Goal: Task Accomplishment & Management: Manage account settings

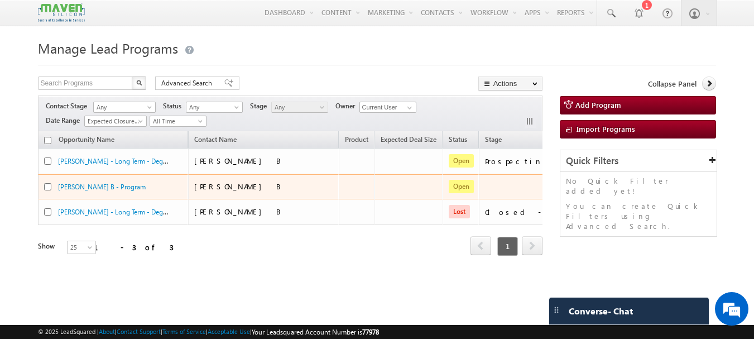
scroll to position [0, 74]
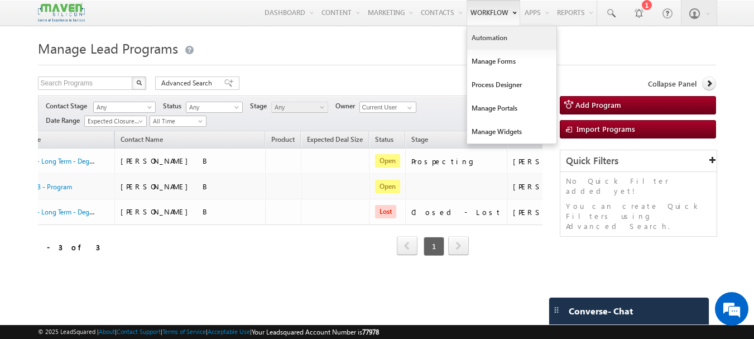
click at [498, 37] on link "Automation" at bounding box center [511, 37] width 89 height 23
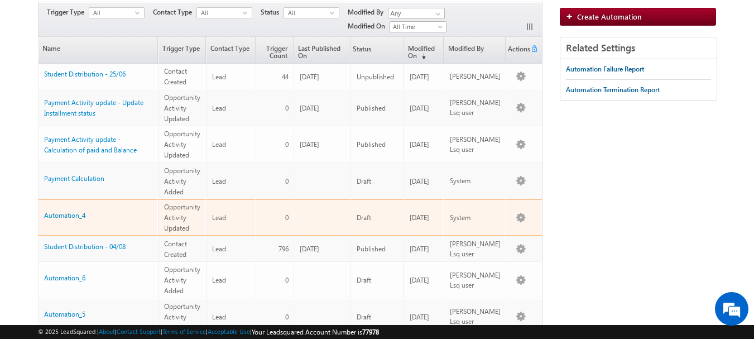
scroll to position [167, 0]
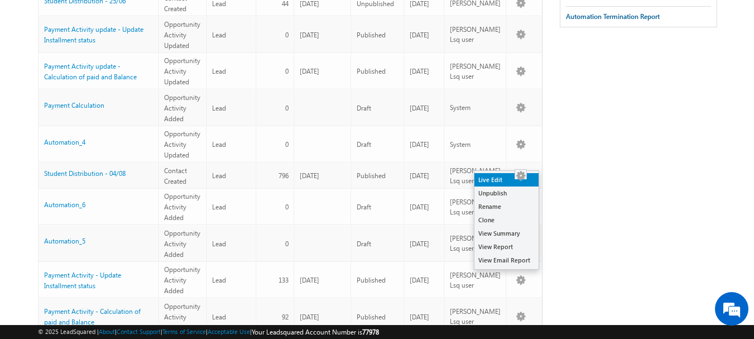
click at [493, 180] on link "Live Edit" at bounding box center [506, 179] width 64 height 13
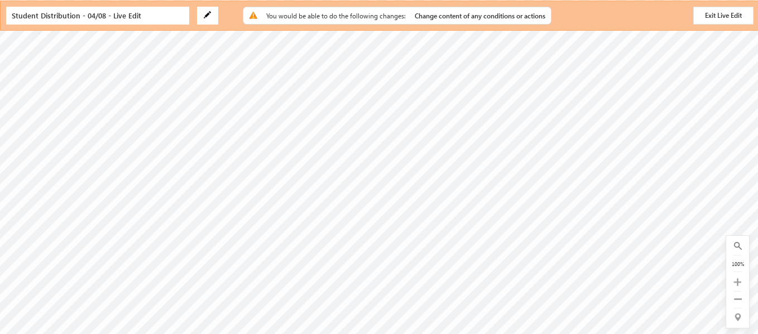
scroll to position [279, 192]
click at [738, 15] on button "Exit Live Edit" at bounding box center [723, 16] width 60 height 18
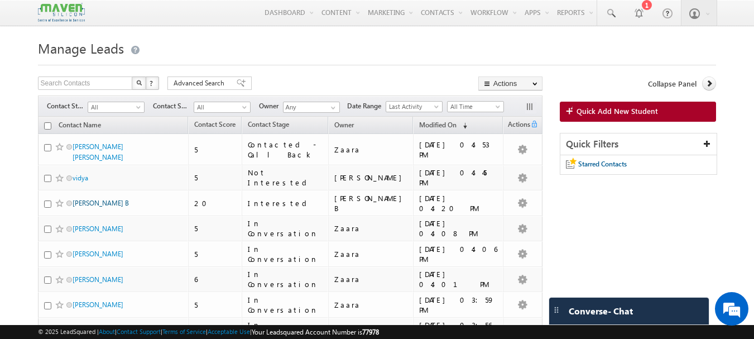
drag, startPoint x: 83, startPoint y: 146, endPoint x: 72, endPoint y: 196, distance: 50.9
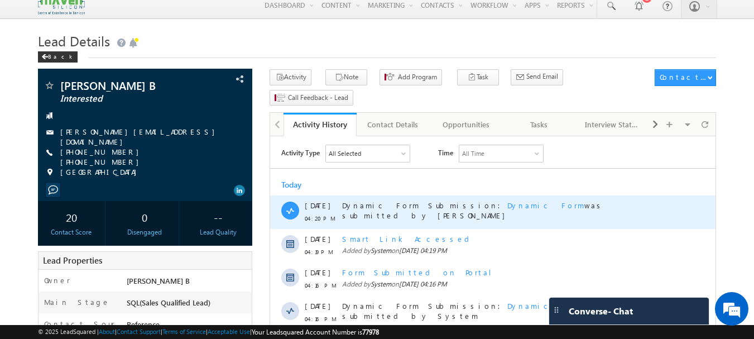
scroll to position [56, 0]
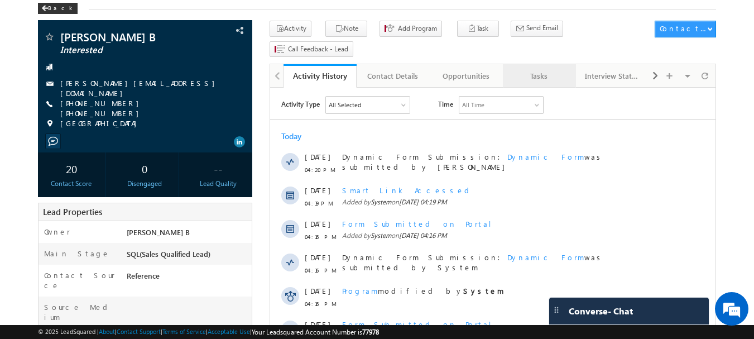
click at [536, 69] on div "Tasks" at bounding box center [539, 75] width 54 height 13
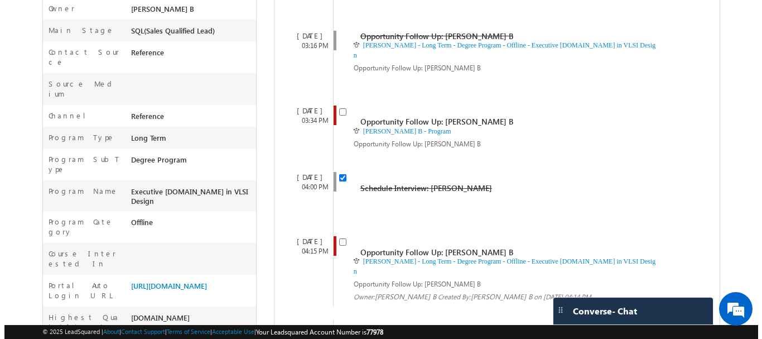
scroll to position [391, 0]
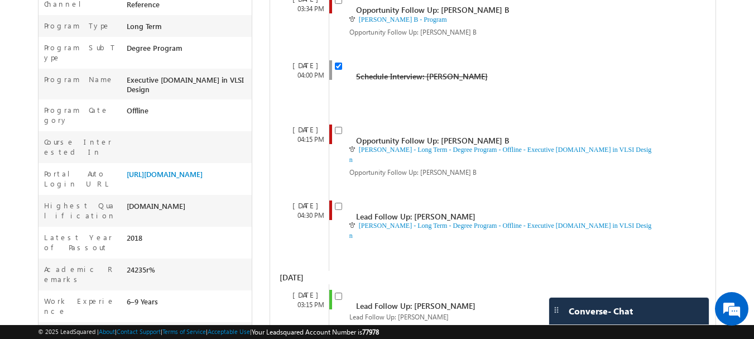
click at [334, 284] on div "Lead Follow Up: Nayana B Lead Follow Up: Nayana B Owner: Nayana B Created By: N…" at bounding box center [503, 311] width 348 height 55
click at [339, 292] on input "checkbox" at bounding box center [338, 295] width 7 height 7
checkbox input "false"
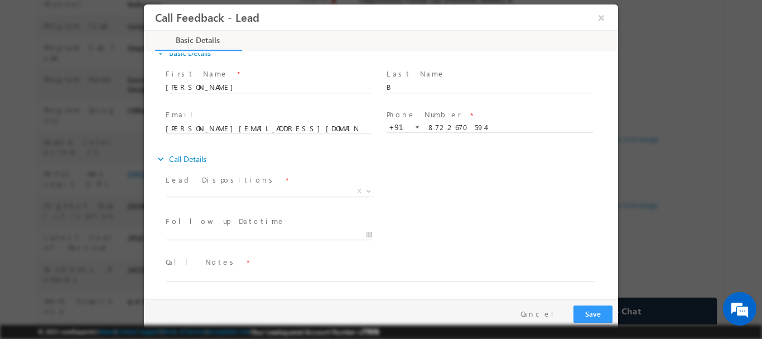
scroll to position [0, 0]
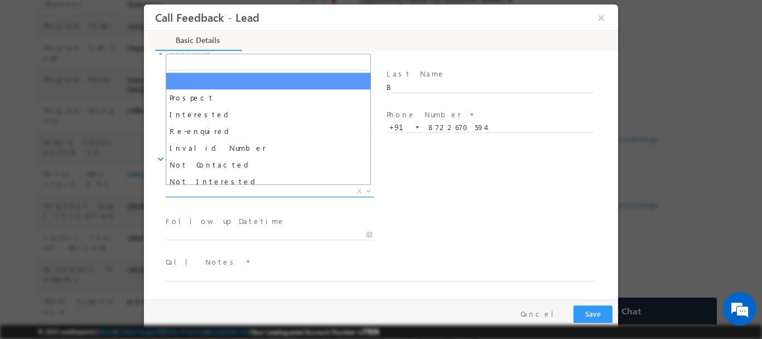
click at [220, 192] on span "X" at bounding box center [270, 190] width 208 height 11
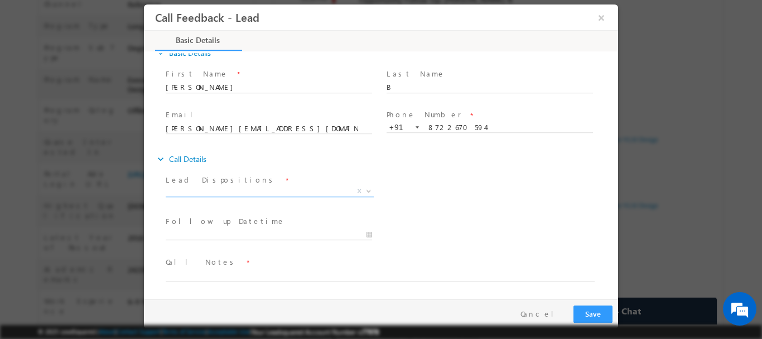
click at [499, 210] on div "Lead Dispositions * Prospect Interested Re-enquired Invalid Number Not Contacte…" at bounding box center [391, 191] width 455 height 41
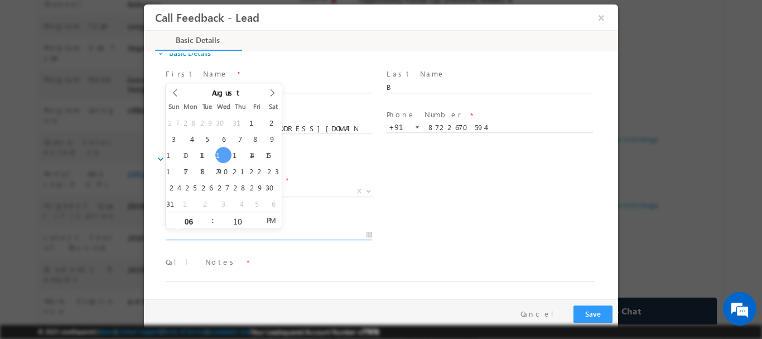
type input "13/08/2025 6:10 PM"
click at [237, 236] on input "13/08/2025 6:10 PM" at bounding box center [269, 234] width 206 height 11
drag, startPoint x: 509, startPoint y: 173, endPoint x: 497, endPoint y: 179, distance: 13.2
click at [506, 175] on div "Lead Dispositions * Prospect Interested Re-enquired Invalid Number Not Contacte…" at bounding box center [391, 191] width 455 height 41
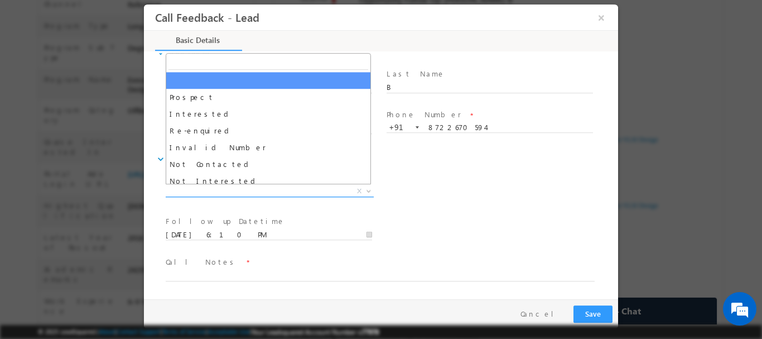
click at [237, 190] on span "X" at bounding box center [270, 190] width 208 height 11
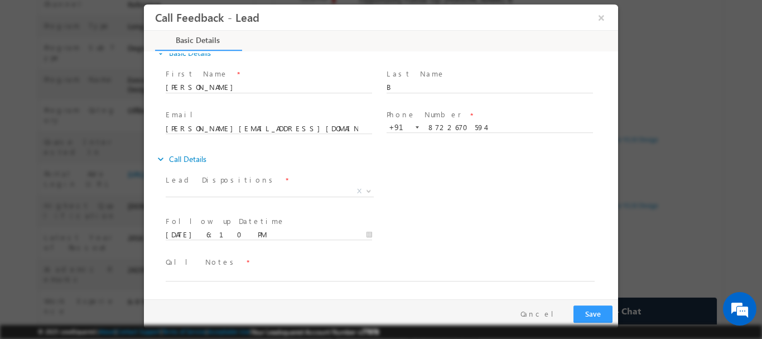
click at [435, 210] on div "Lead Dispositions * Prospect Interested Re-enquired Invalid Number Not Contacte…" at bounding box center [391, 191] width 455 height 41
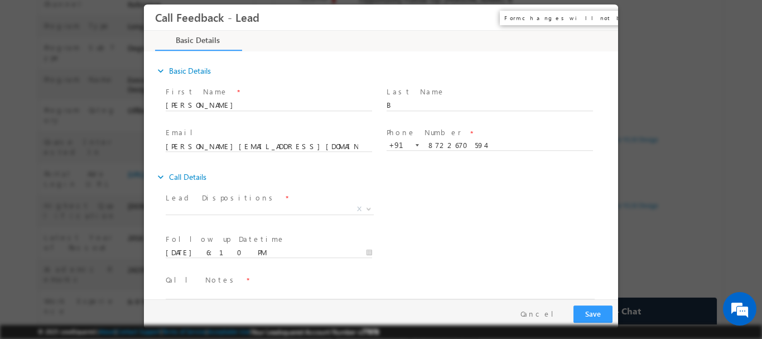
click at [603, 15] on button "×" at bounding box center [601, 17] width 19 height 21
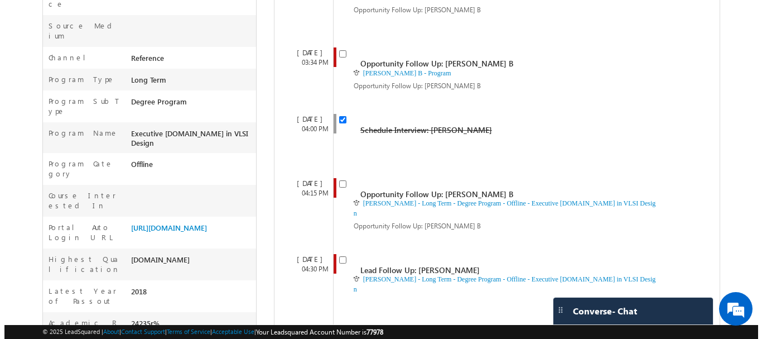
scroll to position [421, 0]
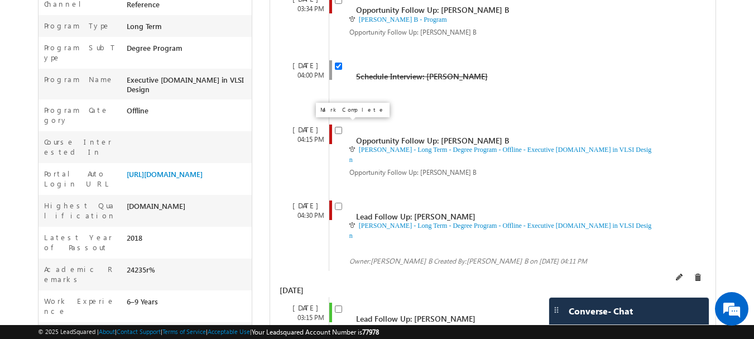
click at [338, 203] on input "checkbox" at bounding box center [338, 206] width 7 height 7
checkbox input "false"
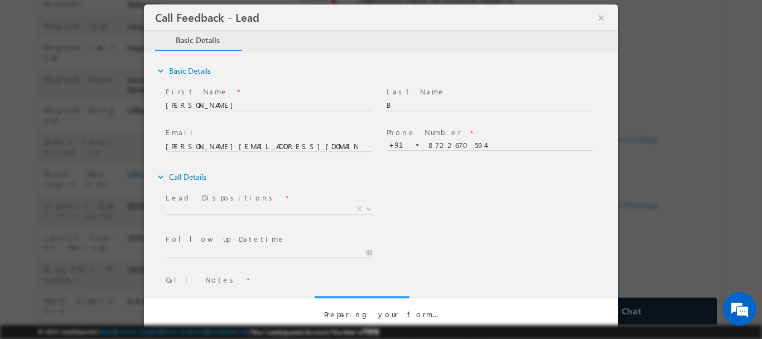
scroll to position [0, 0]
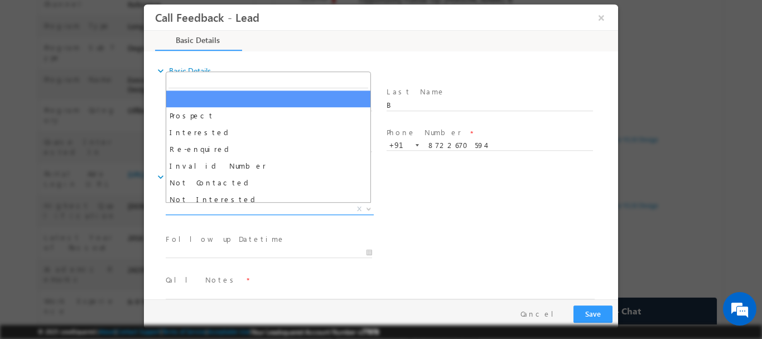
click at [232, 210] on span "X" at bounding box center [270, 208] width 208 height 11
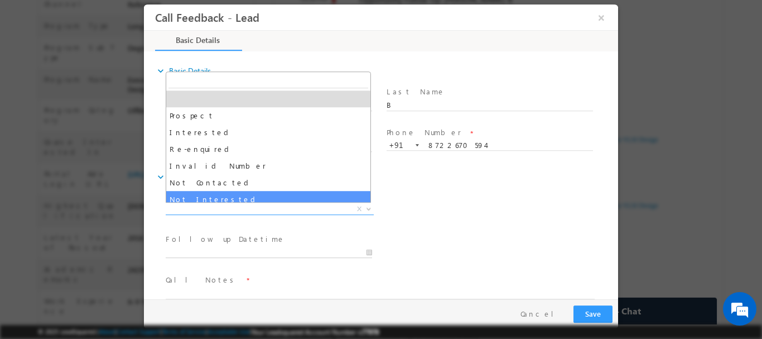
type input "13/08/2025 6:10 PM"
click at [222, 255] on input "13/08/2025 6:10 PM" at bounding box center [269, 252] width 206 height 11
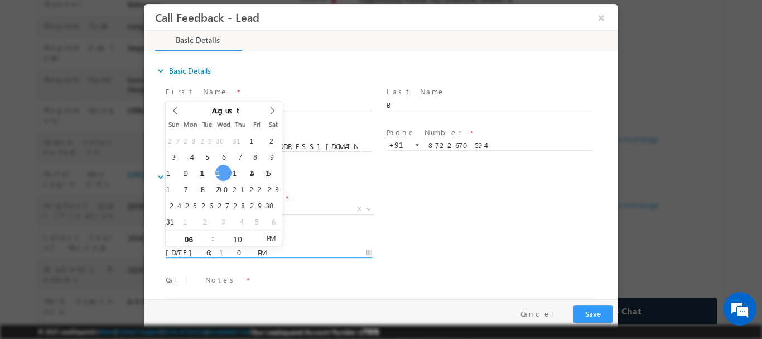
click at [474, 205] on div "Lead Dispositions * Prospect Interested Re-enquired Invalid Number Not Contacte…" at bounding box center [391, 209] width 455 height 41
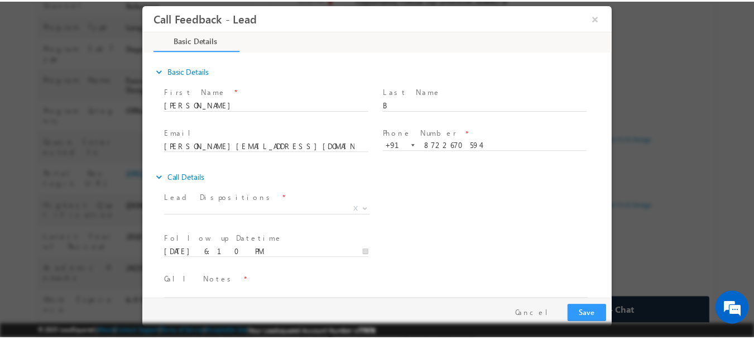
scroll to position [18, 0]
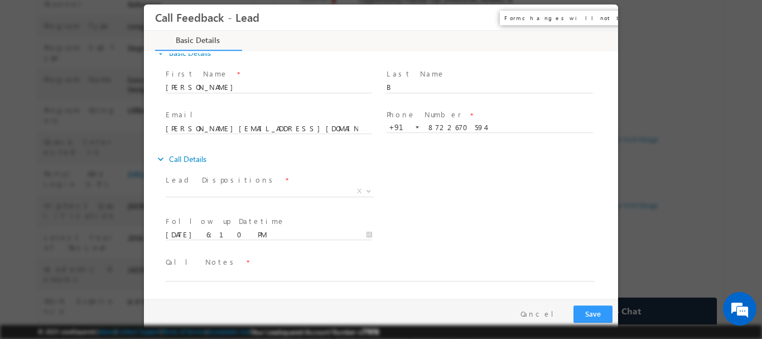
click at [601, 20] on button "×" at bounding box center [601, 17] width 19 height 21
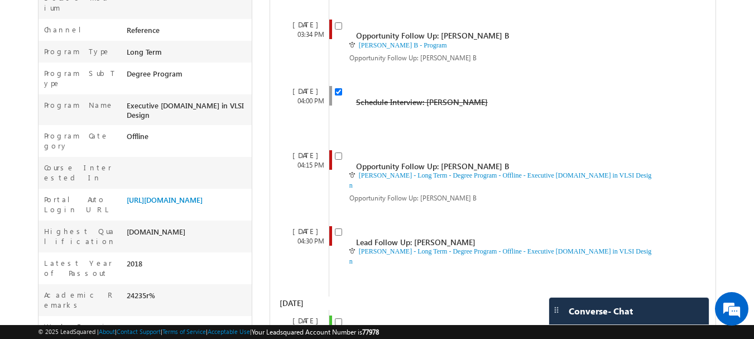
scroll to position [376, 0]
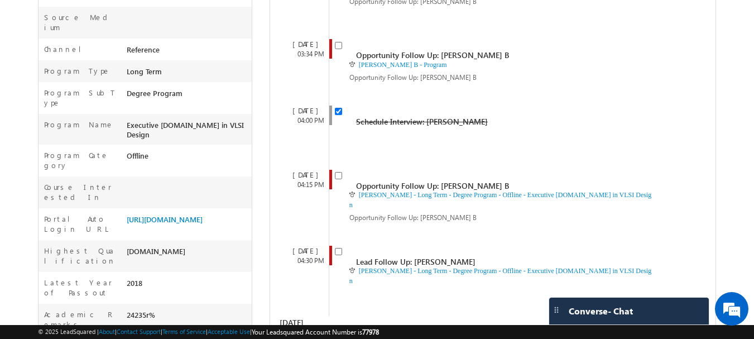
drag, startPoint x: 78, startPoint y: 115, endPoint x: 34, endPoint y: 119, distance: 44.3
click at [34, 119] on body "Menu Nayana B lsq1@ maven -sili con.c om Settings" at bounding box center [377, 58] width 754 height 868
click at [185, 150] on div "Offline" at bounding box center [188, 158] width 128 height 16
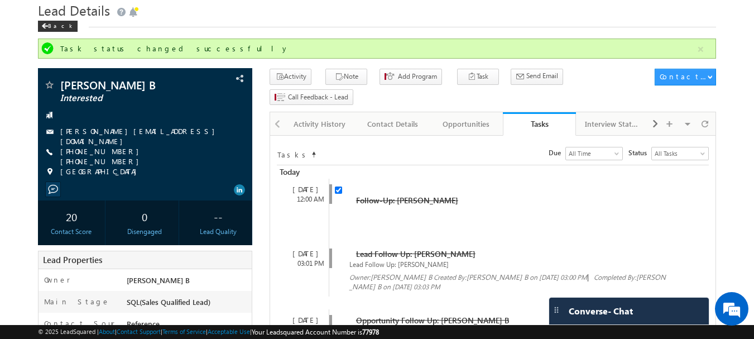
scroll to position [0, 0]
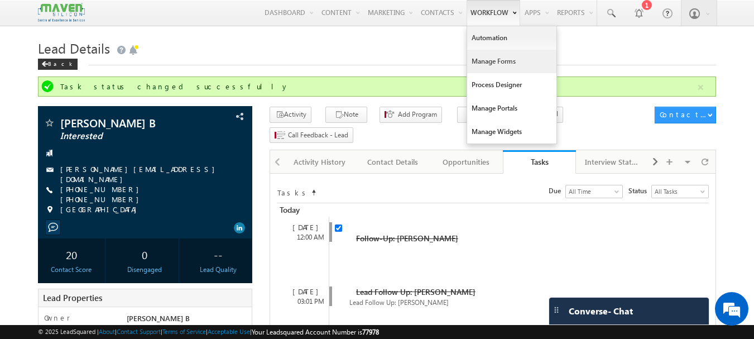
click at [488, 63] on link "Manage Forms" at bounding box center [511, 61] width 89 height 23
